Goal: Navigation & Orientation: Find specific page/section

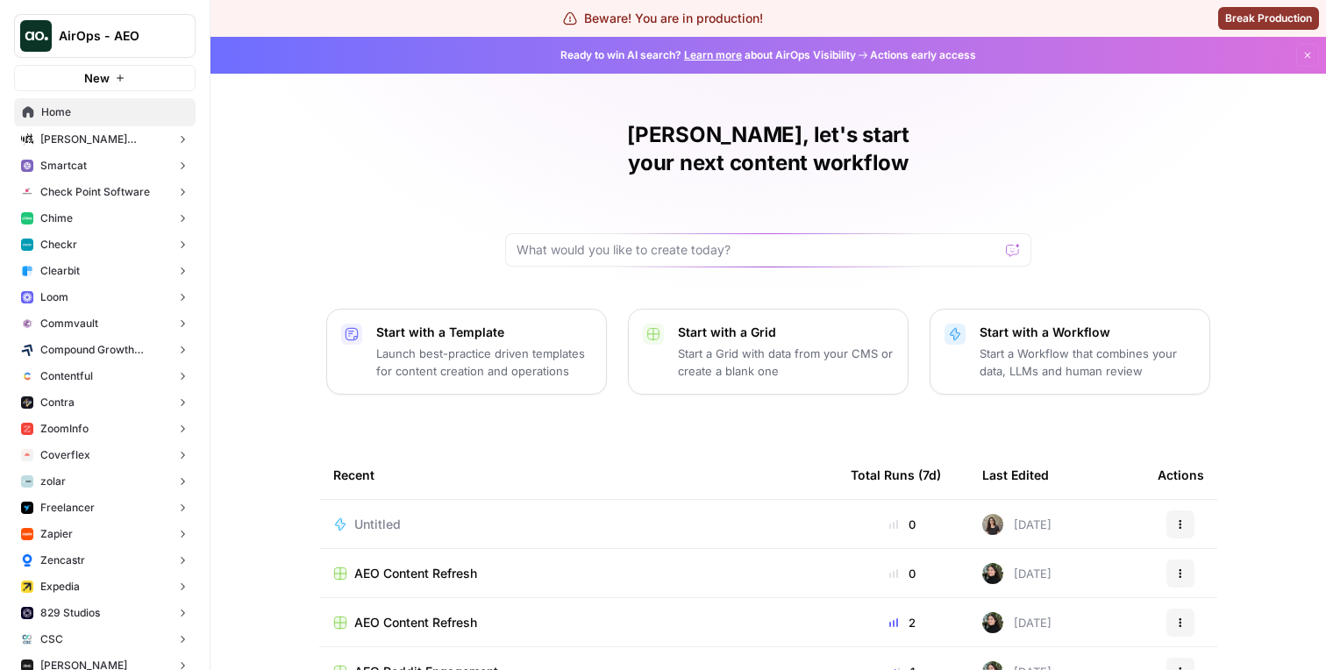
click at [127, 152] on button "Morgan Stanley at Work" at bounding box center [105, 139] width 182 height 26
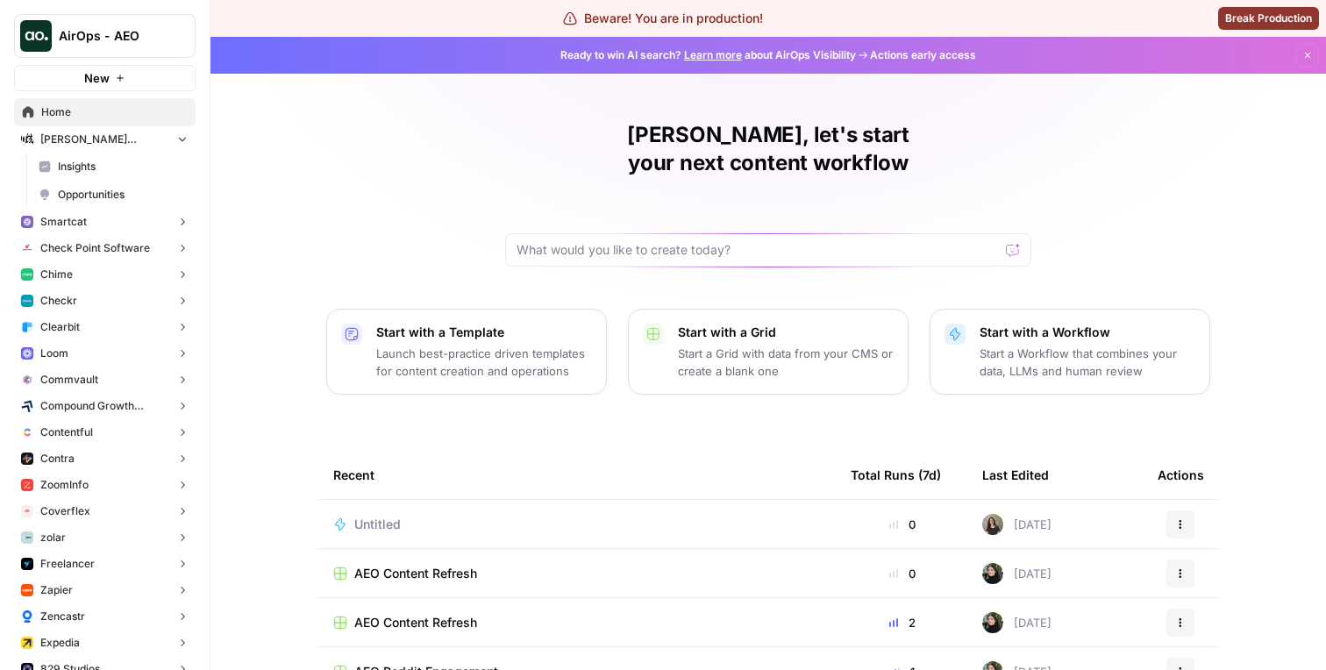
click at [124, 170] on span "Insights" at bounding box center [123, 167] width 130 height 16
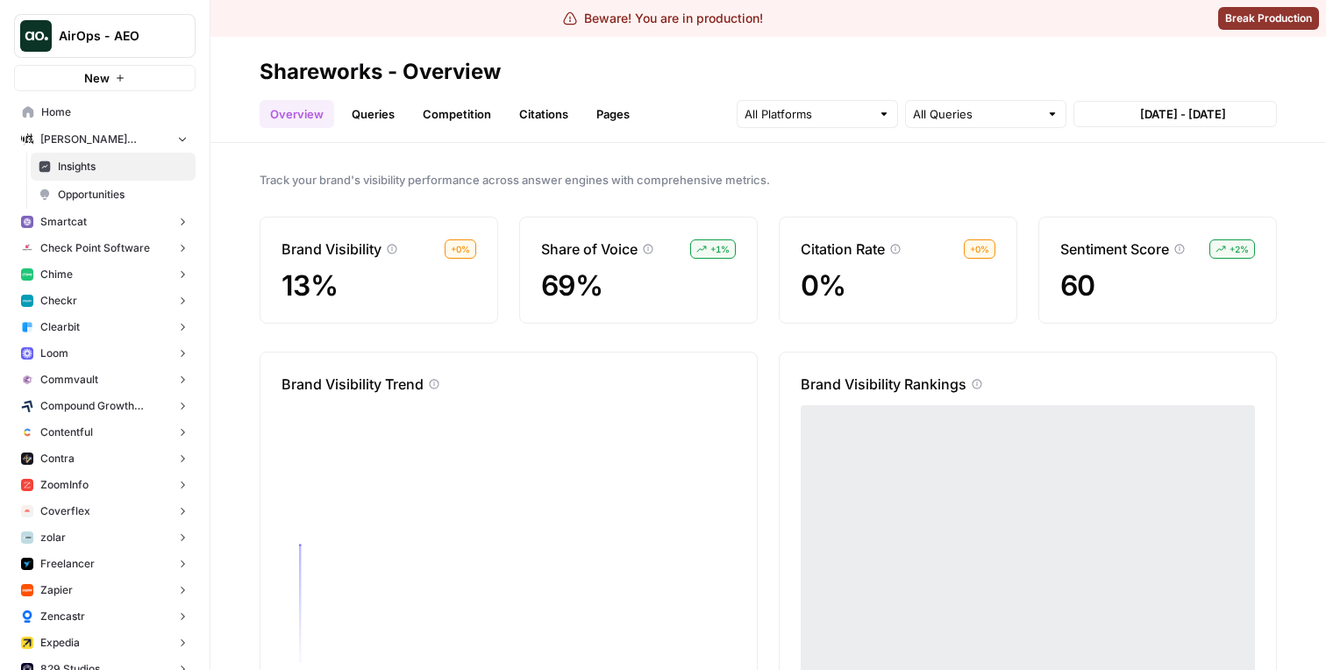
click at [611, 112] on link "Pages" at bounding box center [613, 114] width 54 height 28
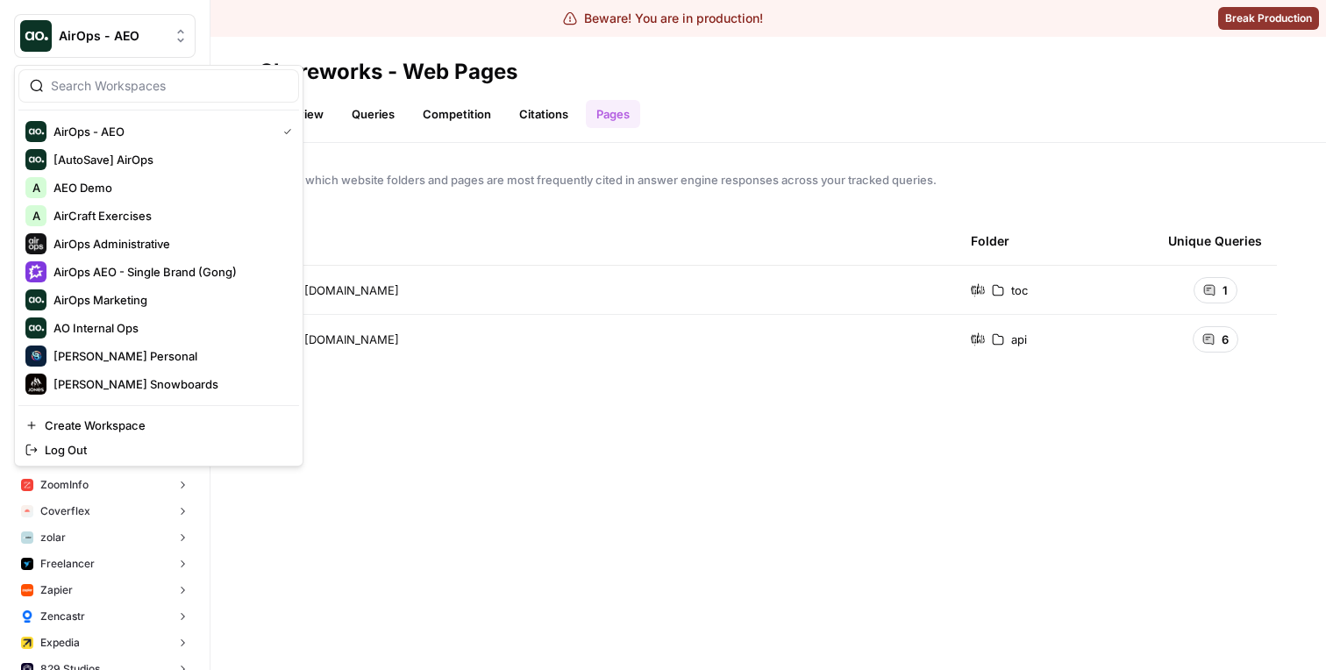
click at [130, 39] on span "AirOps - AEO" at bounding box center [112, 36] width 106 height 18
click at [123, 271] on span "AirOps AEO - Single Brand (Gong)" at bounding box center [169, 272] width 232 height 18
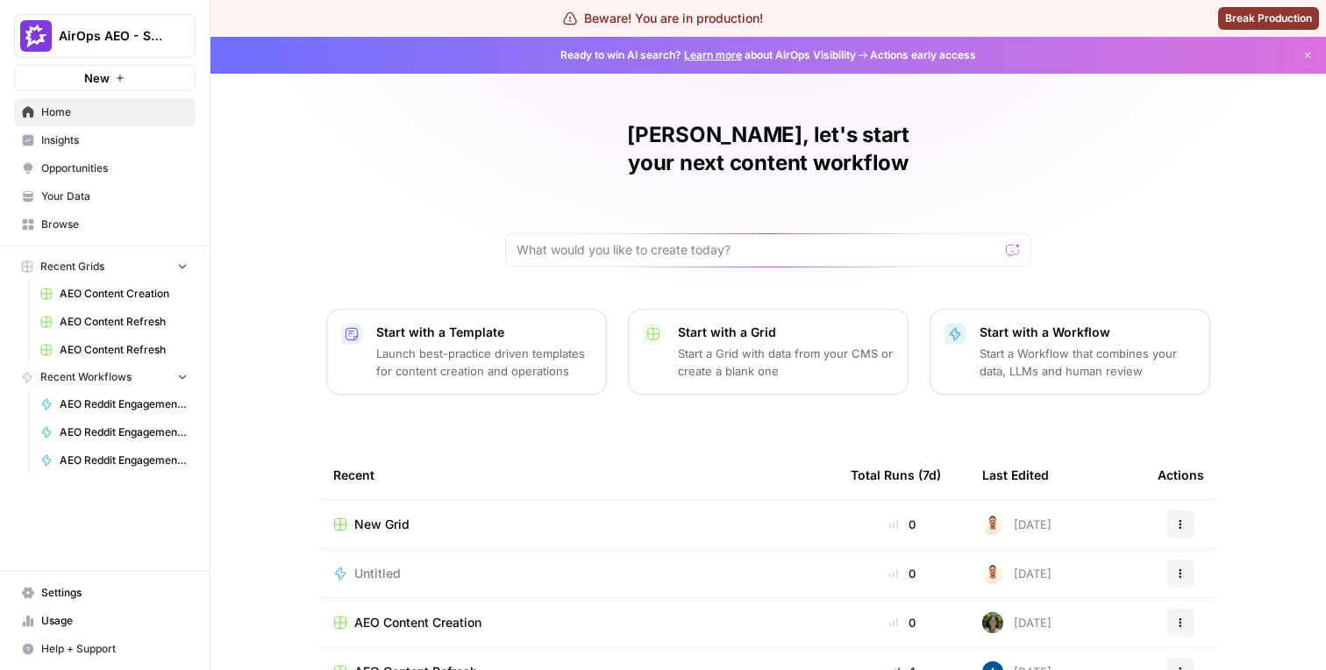
click at [135, 133] on span "Insights" at bounding box center [114, 140] width 146 height 16
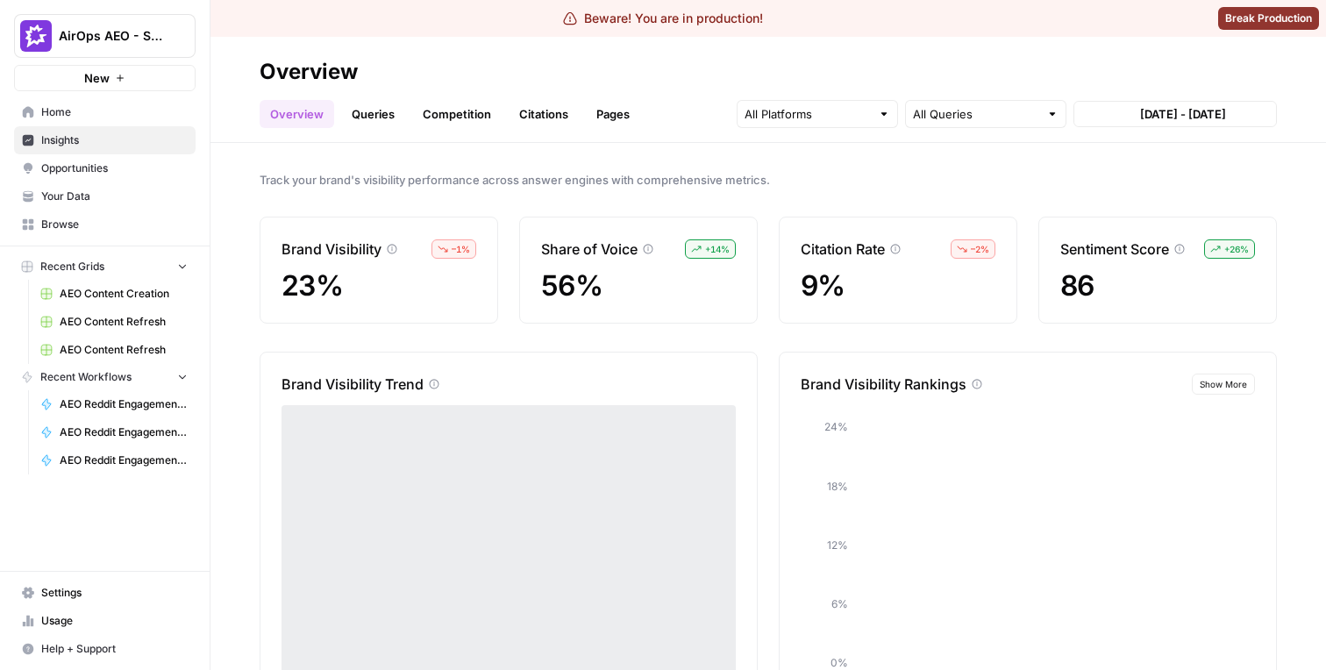
click at [616, 106] on link "Pages" at bounding box center [613, 114] width 54 height 28
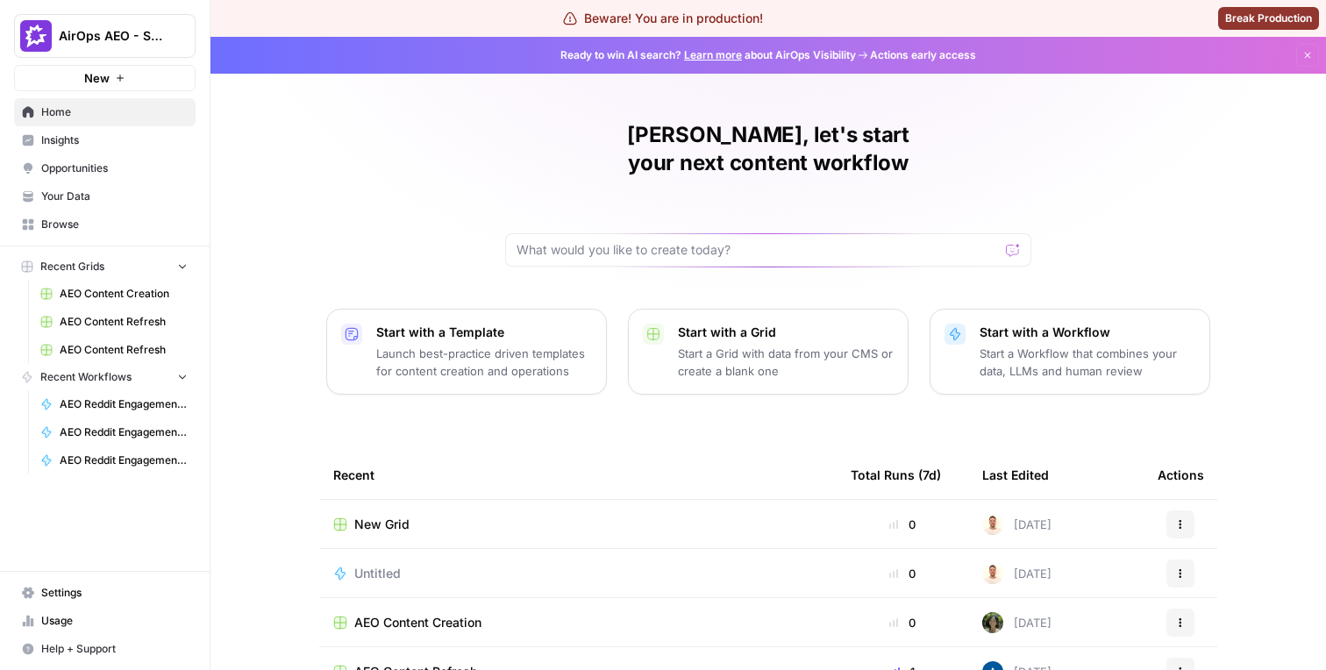
click at [133, 146] on span "Insights" at bounding box center [114, 140] width 146 height 16
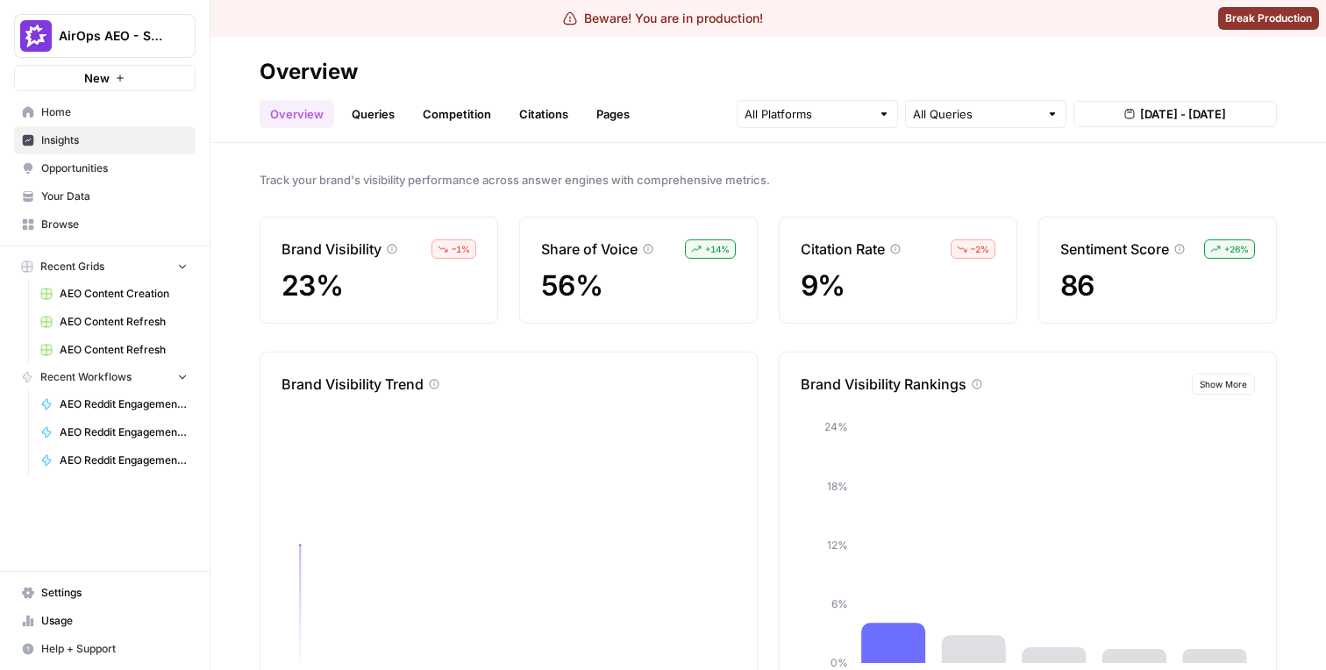
click at [655, 98] on div "Overview Queries Competition Citations Pages All Queries [DATE] - [DATE]" at bounding box center [768, 107] width 1017 height 42
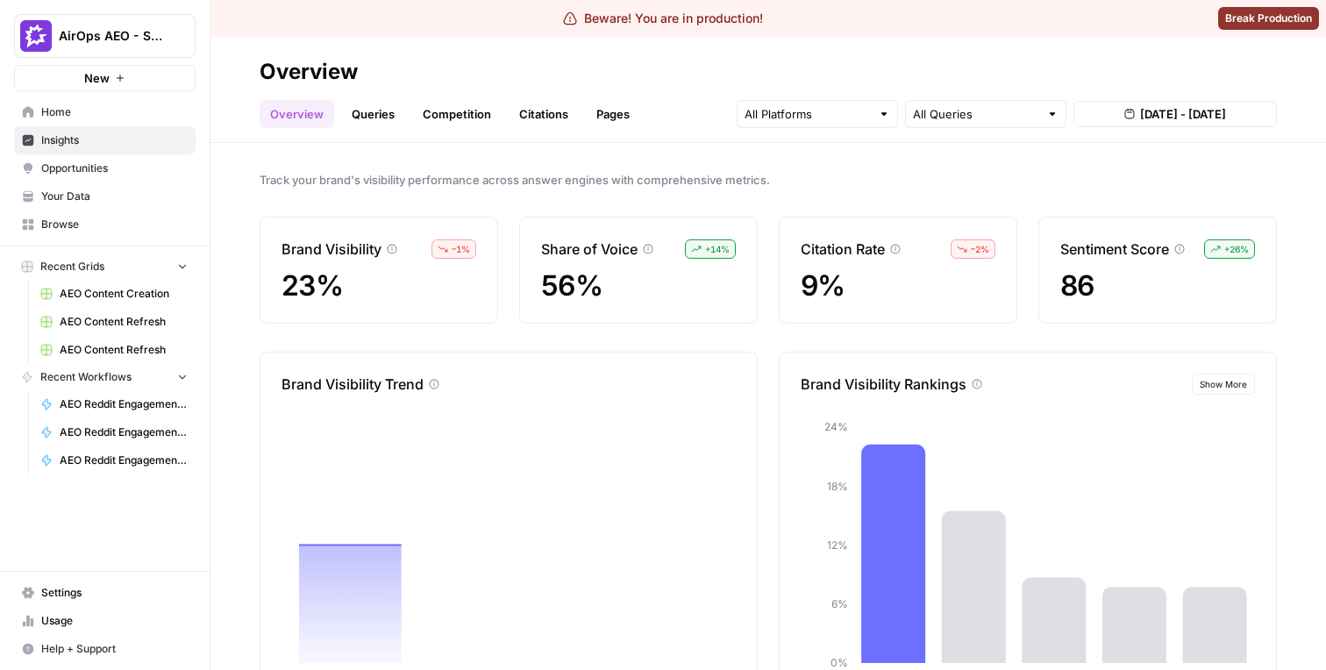
click at [616, 100] on link "Pages" at bounding box center [613, 114] width 54 height 28
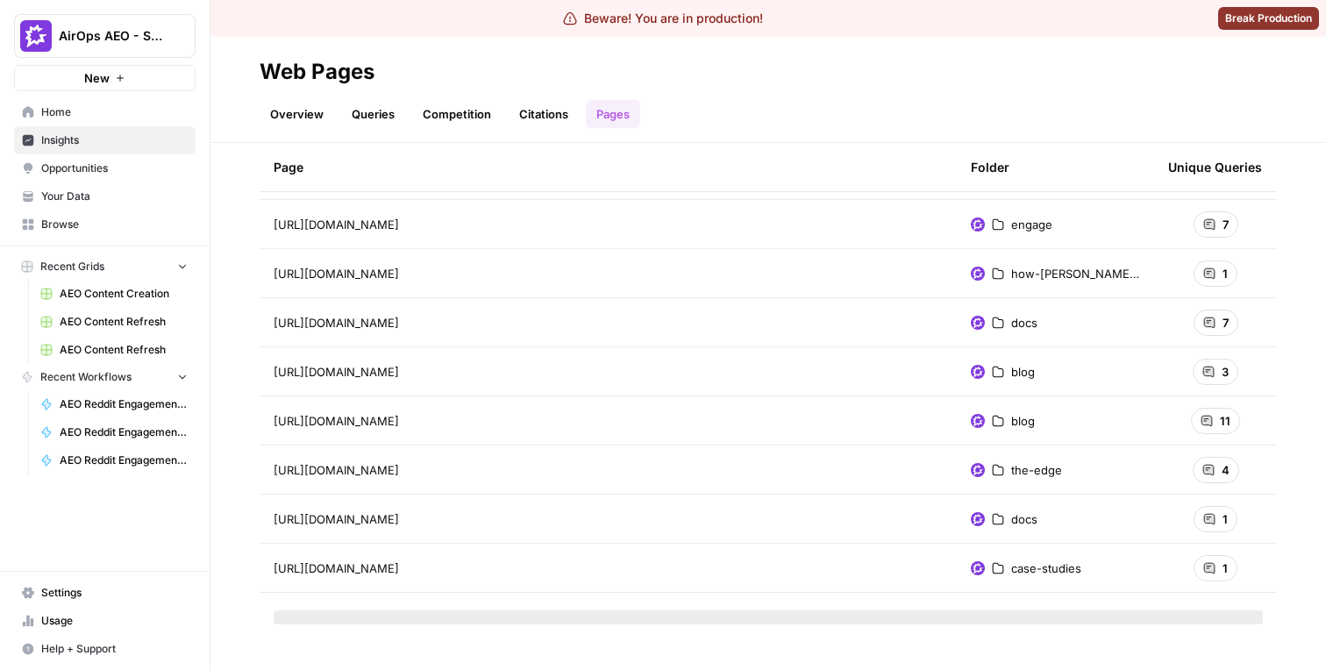
scroll to position [36210, 0]
